Goal: Information Seeking & Learning: Learn about a topic

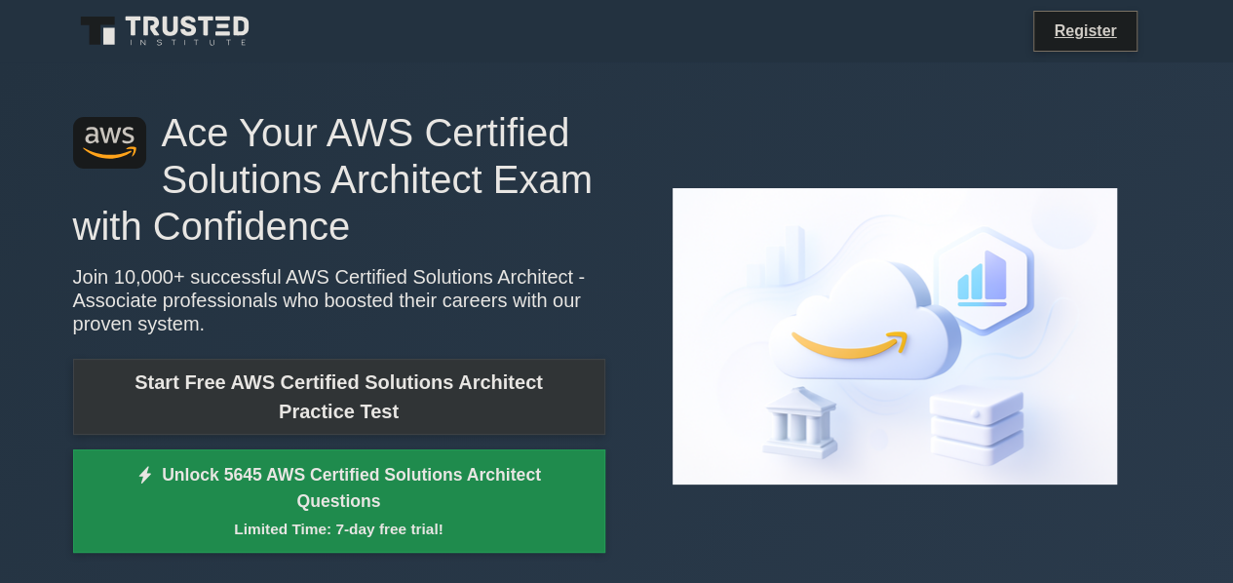
click at [358, 373] on link "Start Free AWS Certified Solutions Architect Practice Test" at bounding box center [339, 397] width 532 height 76
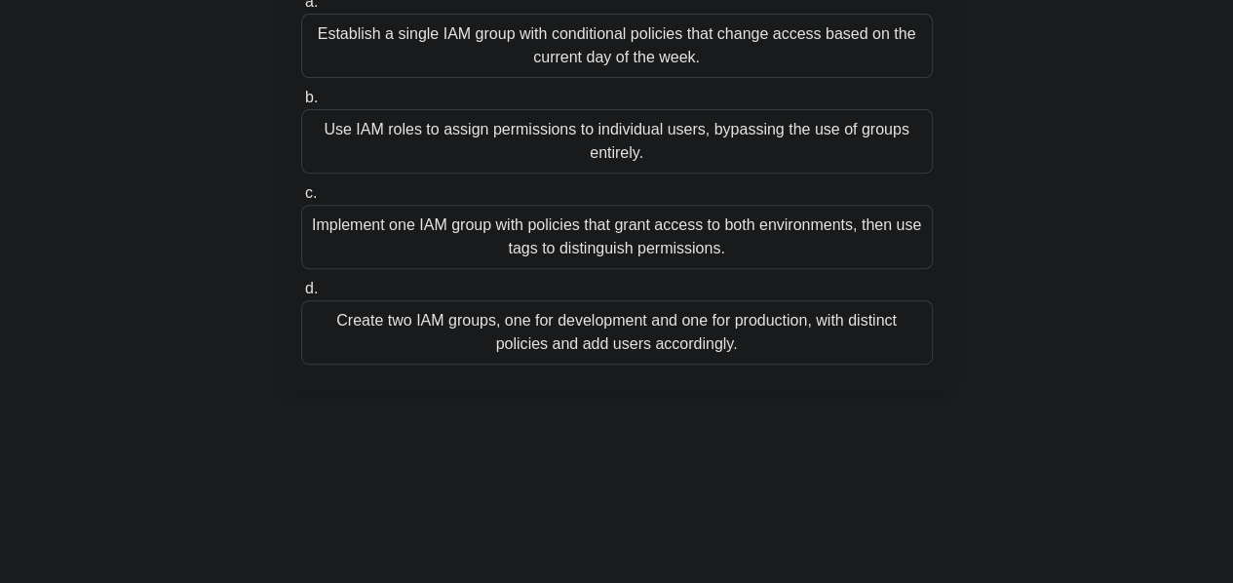
scroll to position [271, 0]
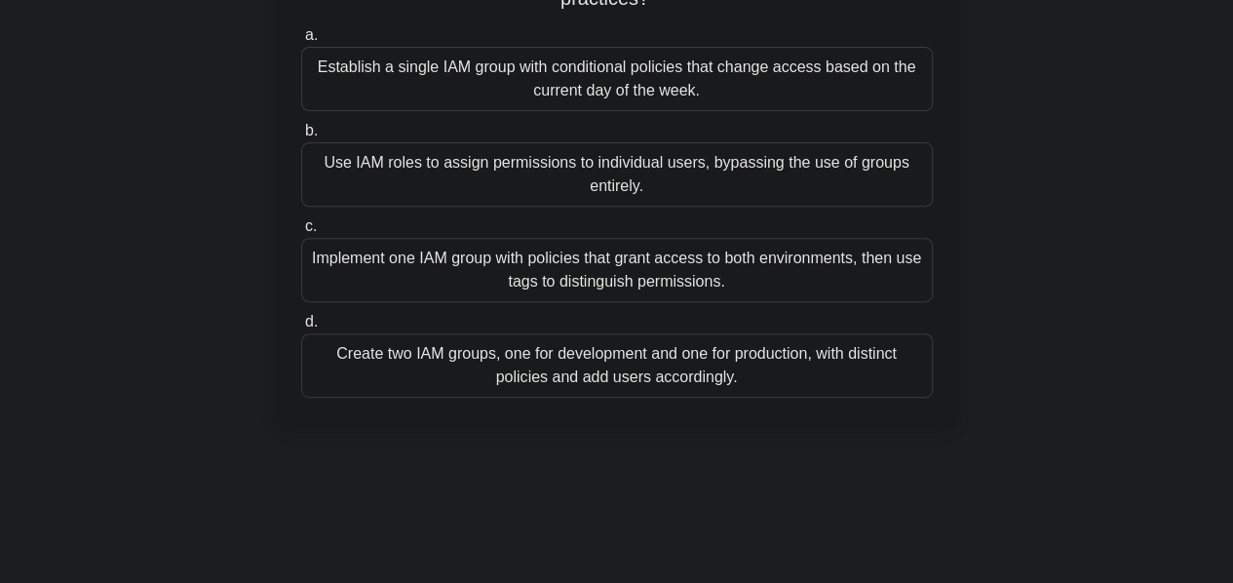
click at [732, 368] on div "Create two IAM groups, one for development and one for production, with distinc…" at bounding box center [617, 365] width 632 height 64
click at [301, 329] on input "d. Create two IAM groups, one for development and one for production, with dist…" at bounding box center [301, 322] width 0 height 13
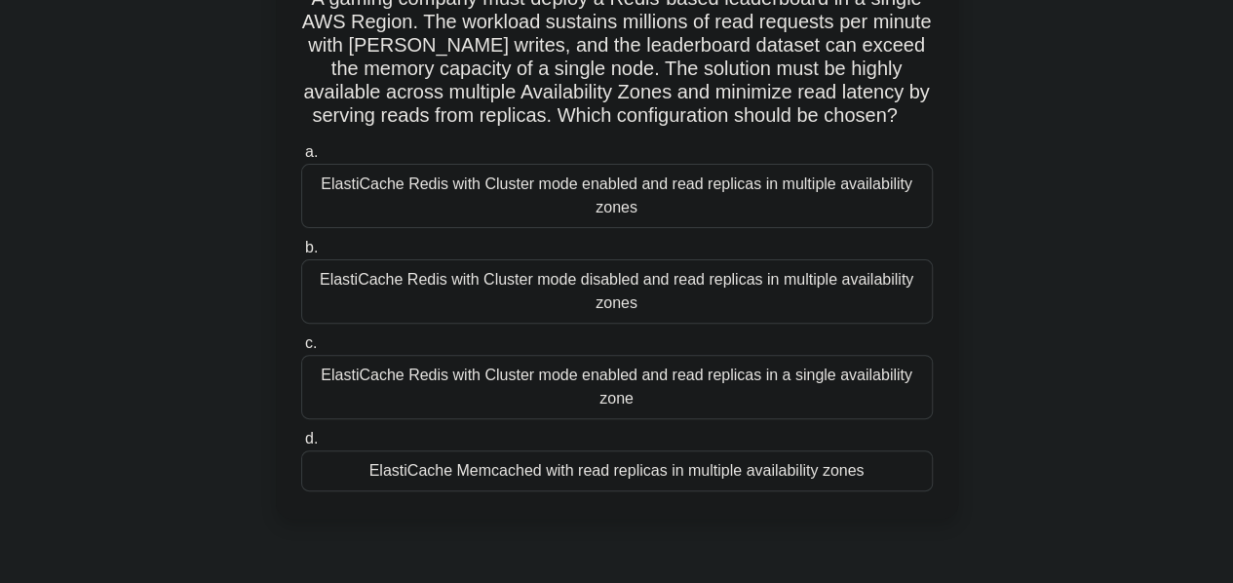
scroll to position [128, 0]
